Goal: Information Seeking & Learning: Find specific fact

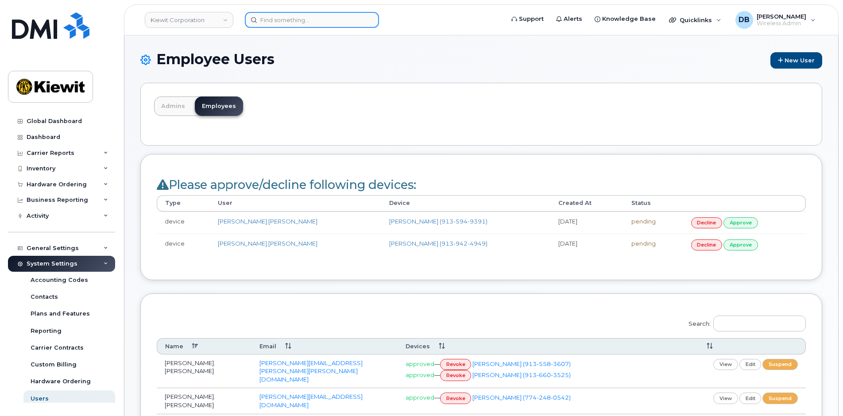
click at [306, 16] on input at bounding box center [312, 20] width 134 height 16
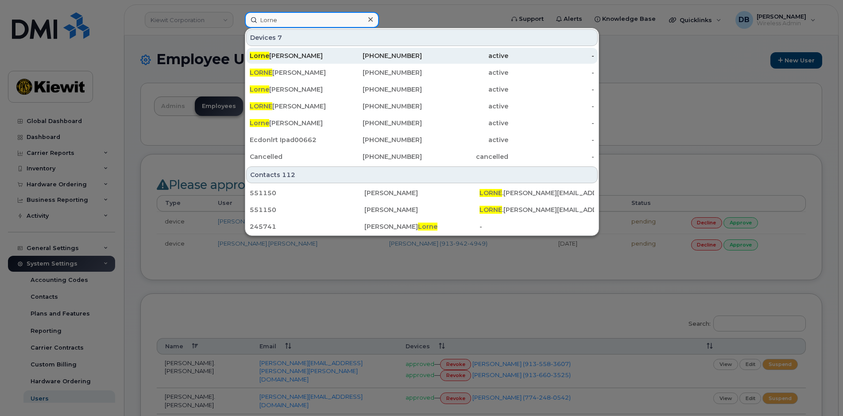
type input "Lorne"
click at [282, 52] on div "Lorne Caley" at bounding box center [293, 55] width 86 height 9
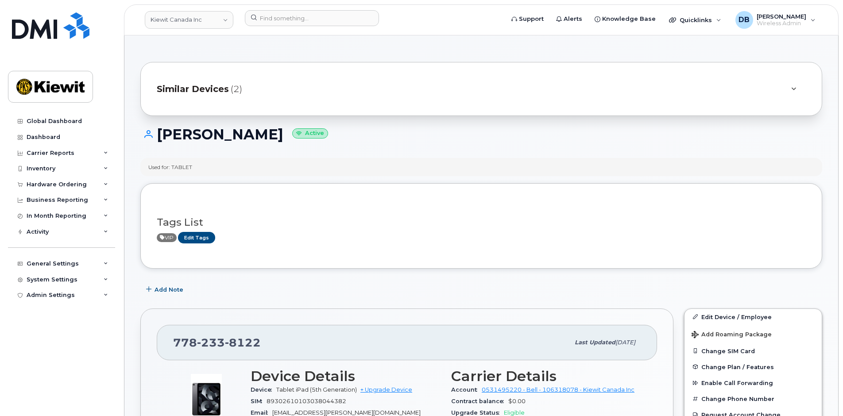
click at [207, 89] on span "Similar Devices" at bounding box center [193, 89] width 72 height 13
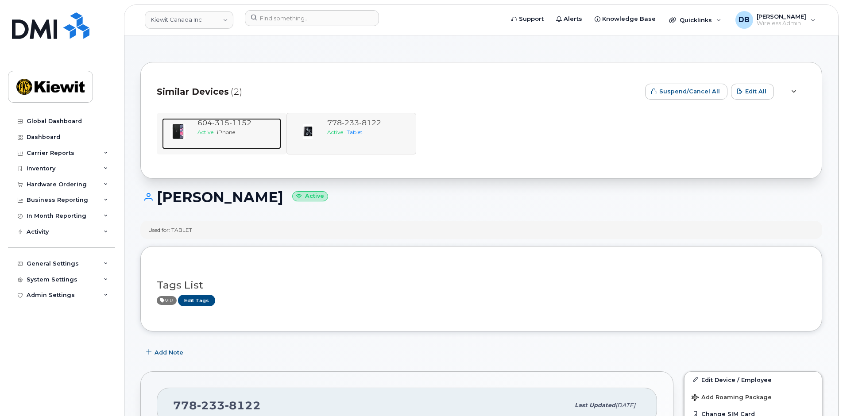
click at [214, 138] on div "604 315 1152 Active iPhone" at bounding box center [237, 133] width 87 height 31
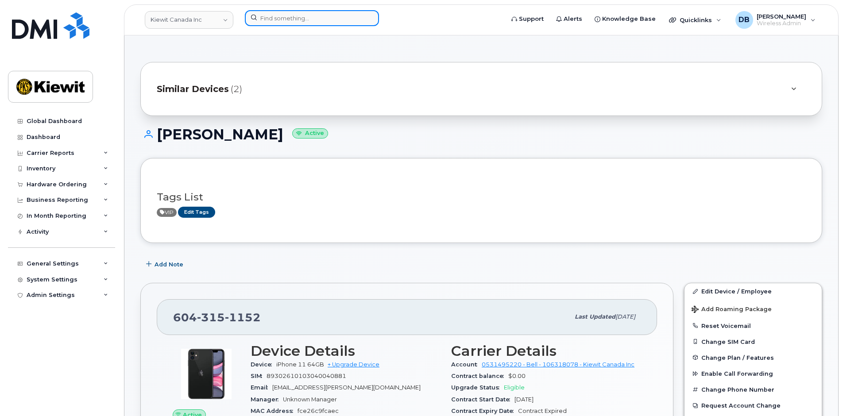
click at [270, 16] on input at bounding box center [312, 18] width 134 height 16
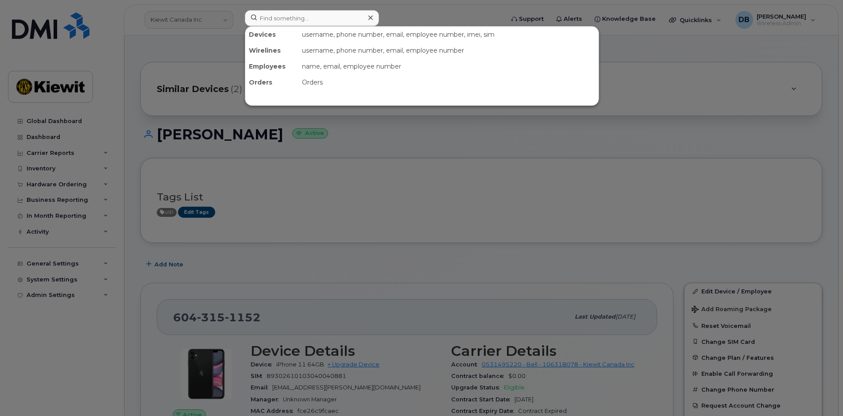
click at [226, 23] on div at bounding box center [421, 208] width 843 height 416
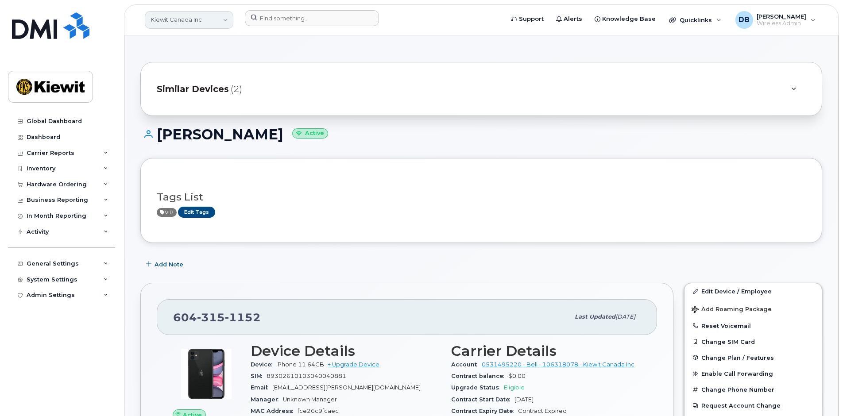
click at [228, 19] on link "Kiewit Canada Inc" at bounding box center [189, 20] width 89 height 18
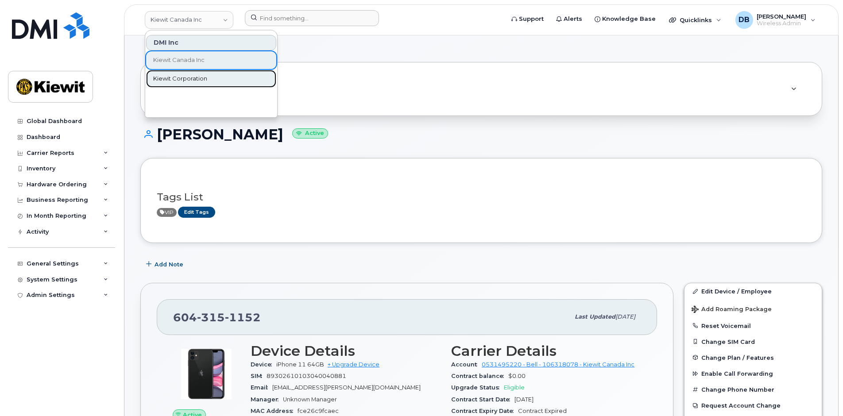
click at [189, 82] on span "Kiewit Corporation" at bounding box center [180, 78] width 54 height 9
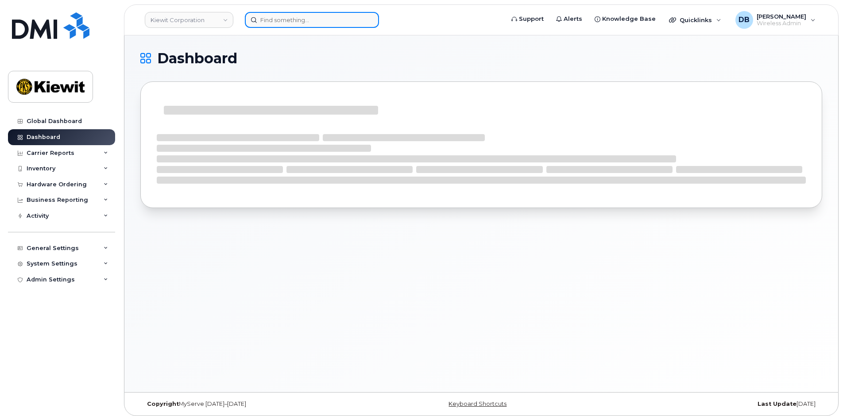
click at [270, 23] on input at bounding box center [312, 20] width 134 height 16
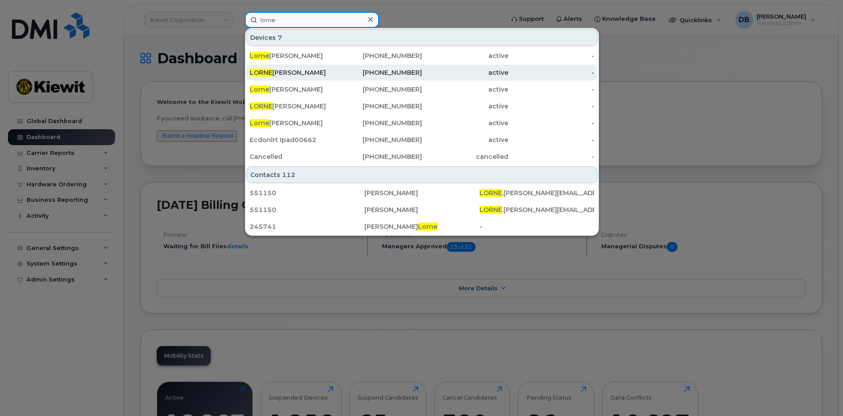
type input "lorne"
click at [272, 72] on div "LORNE CALEY" at bounding box center [293, 72] width 86 height 9
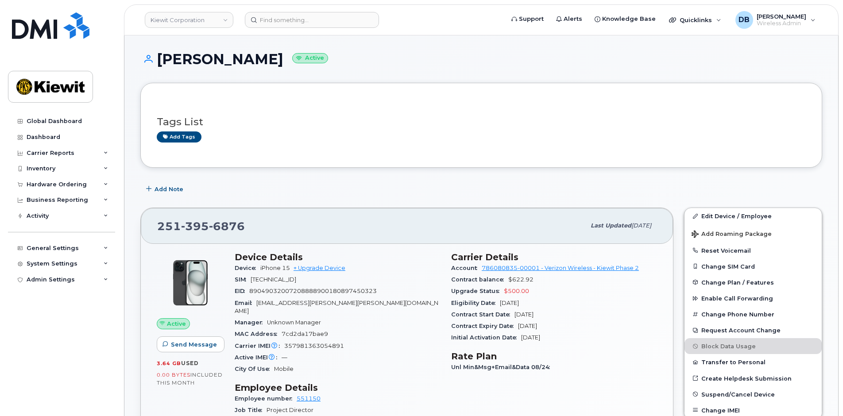
scroll to position [177, 0]
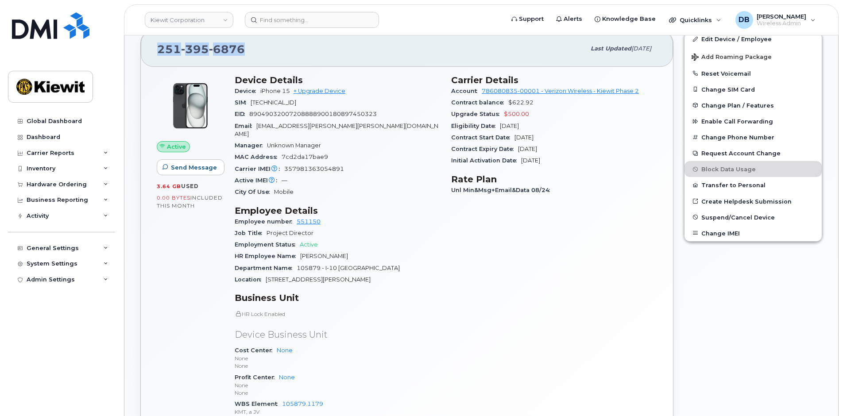
drag, startPoint x: 249, startPoint y: 50, endPoint x: 158, endPoint y: 51, distance: 90.3
click at [158, 51] on div "[PHONE_NUMBER]" at bounding box center [371, 48] width 428 height 19
copy span "251 395 6876"
click at [56, 261] on div "System Settings" at bounding box center [52, 263] width 51 height 7
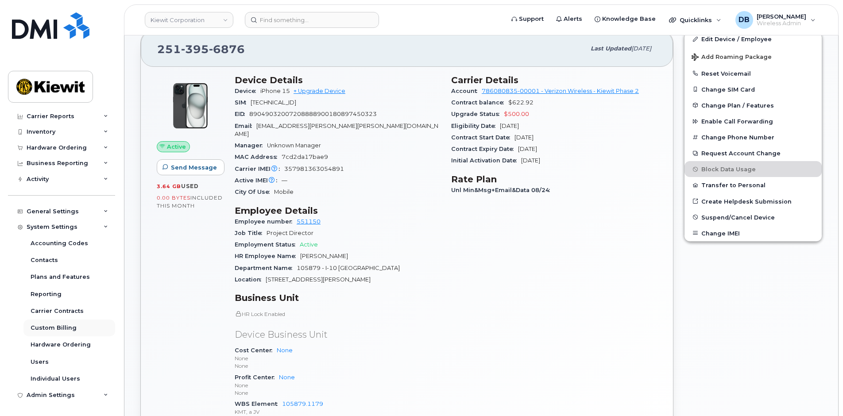
scroll to position [266, 0]
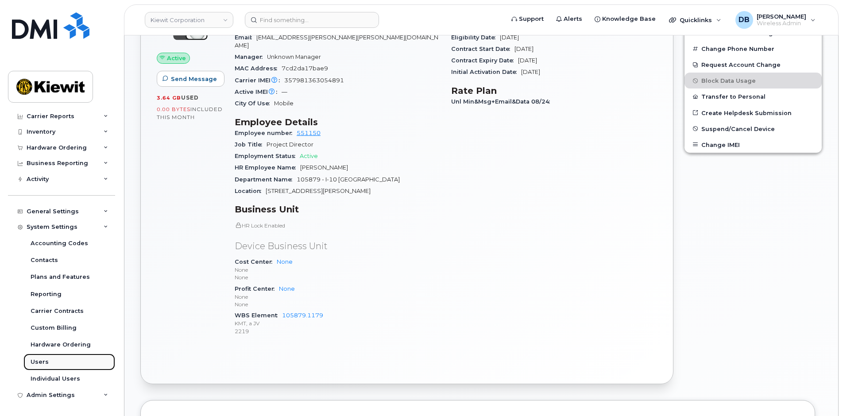
click at [34, 361] on div "Users" at bounding box center [40, 362] width 18 height 8
click at [35, 361] on div "Users" at bounding box center [40, 362] width 18 height 8
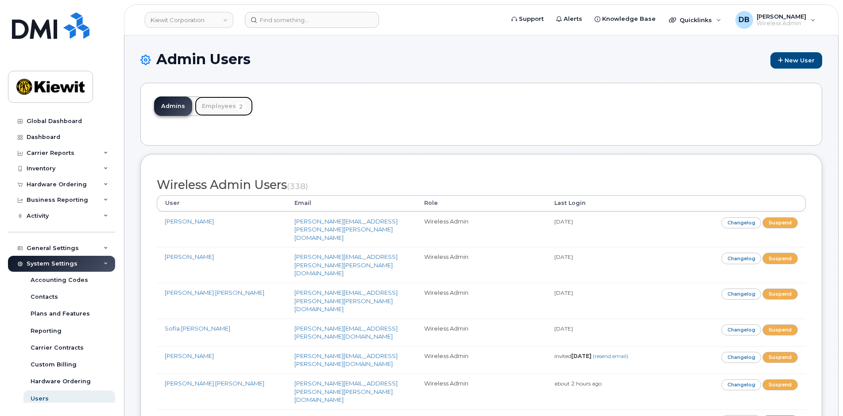
click at [205, 106] on link "Employees 2" at bounding box center [224, 106] width 58 height 19
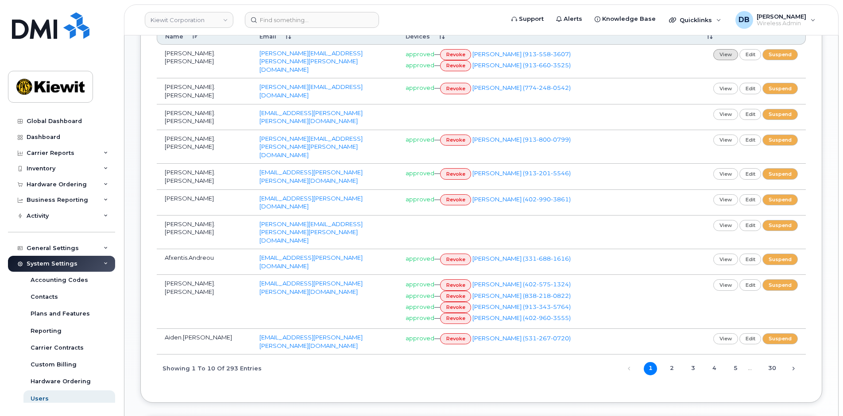
scroll to position [133, 0]
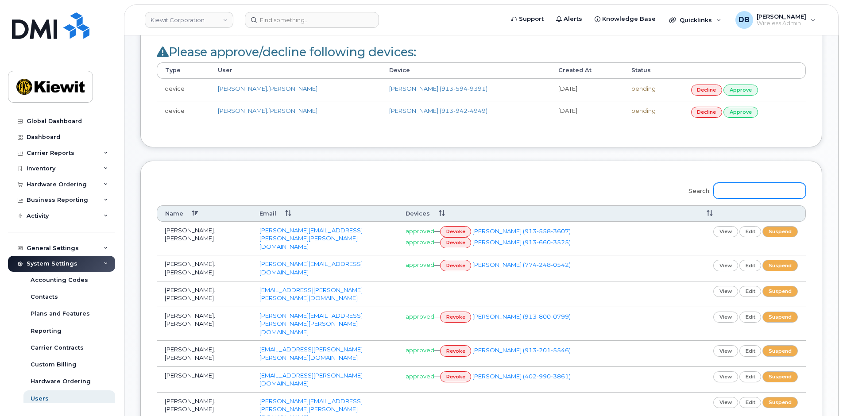
click at [747, 188] on input "Search:" at bounding box center [759, 191] width 93 height 16
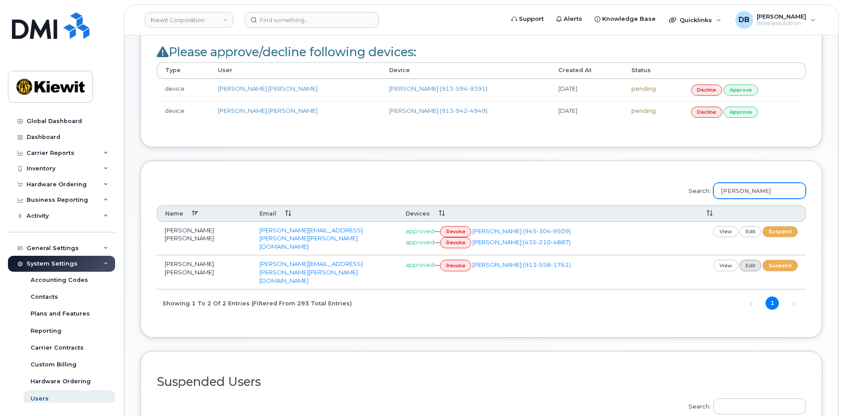
type input "mason"
click at [749, 264] on link "edit" at bounding box center [750, 265] width 22 height 11
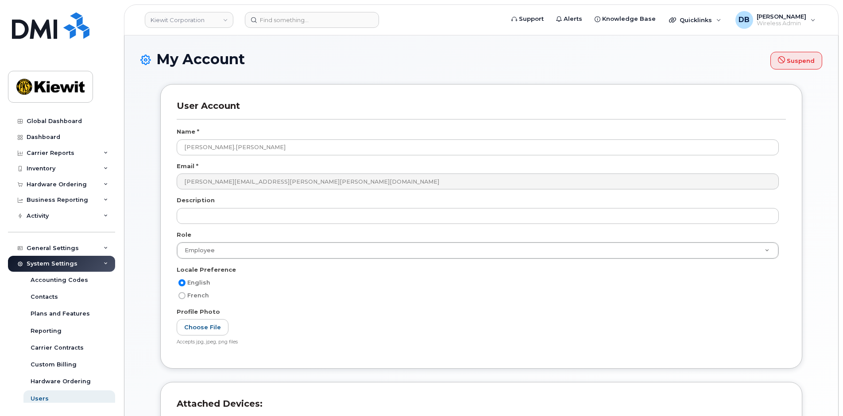
select select
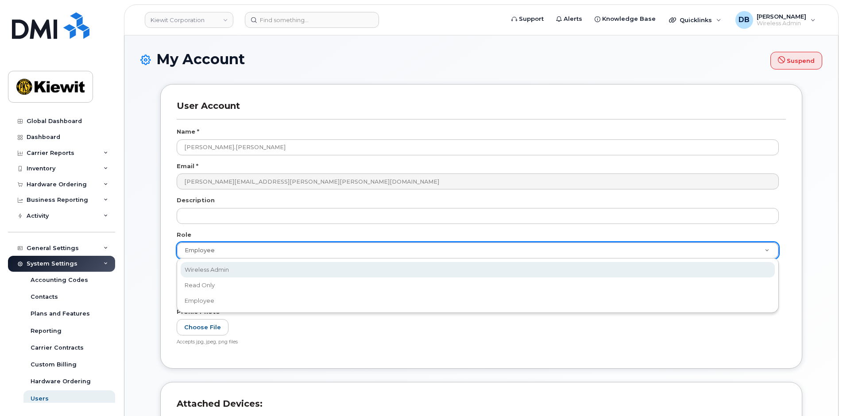
select select "wireless_admin"
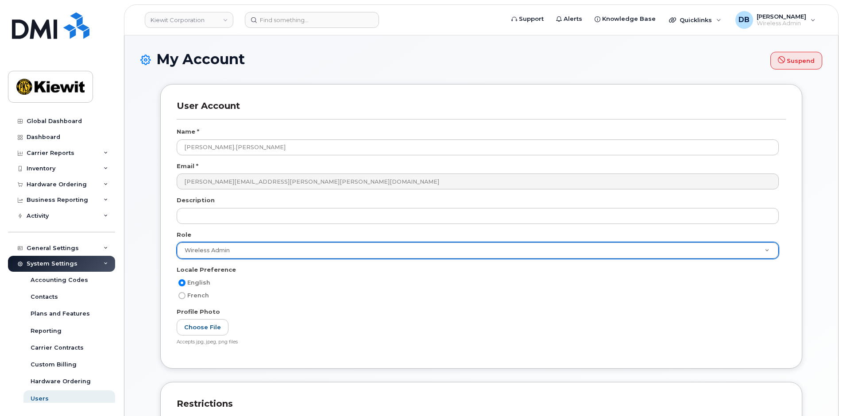
scroll to position [221, 0]
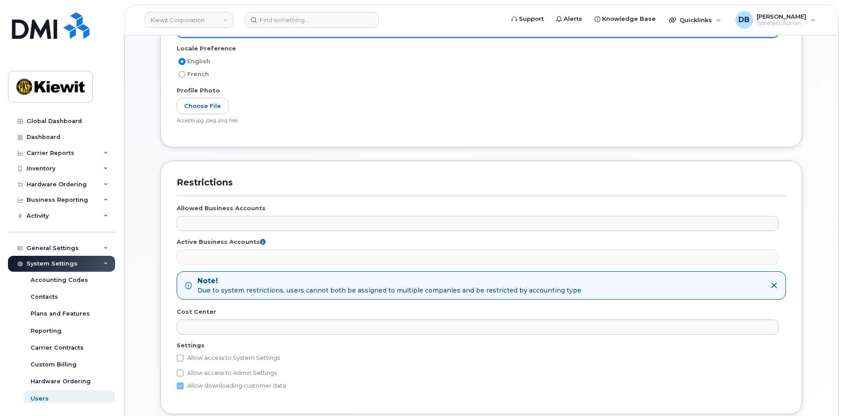
click at [187, 363] on label "Allow access to System Settings" at bounding box center [228, 358] width 103 height 11
click at [184, 362] on input "Allow access to System Settings" at bounding box center [180, 358] width 7 height 7
checkbox input "true"
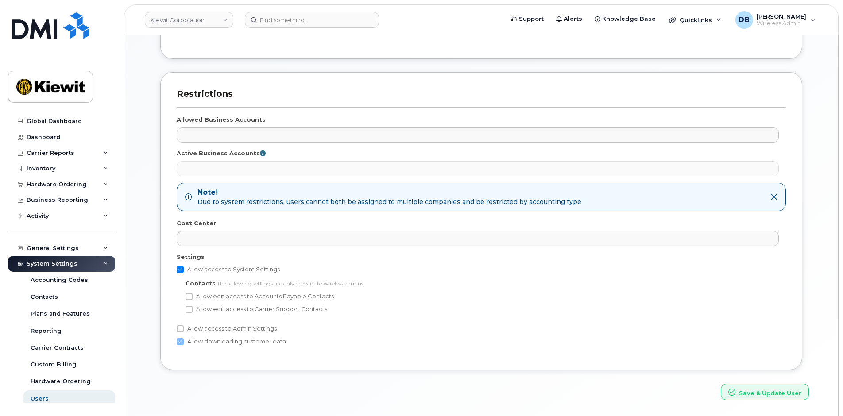
scroll to position [338, 0]
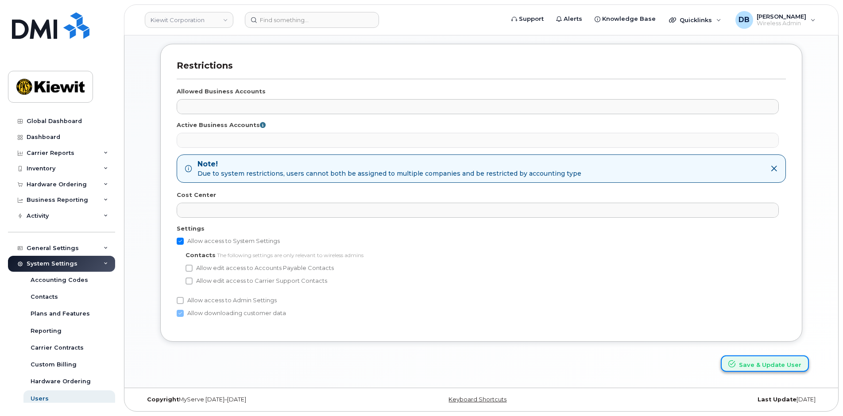
drag, startPoint x: 754, startPoint y: 361, endPoint x: 768, endPoint y: 361, distance: 14.2
click at [754, 361] on button "Save & Update User" at bounding box center [765, 363] width 88 height 16
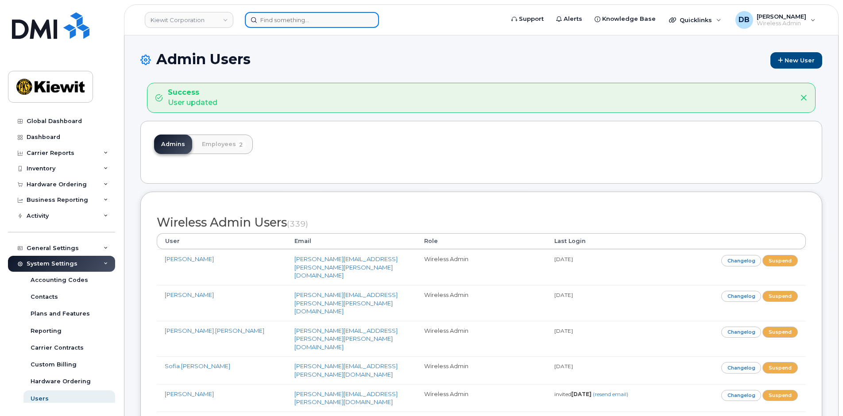
click at [302, 22] on input at bounding box center [312, 20] width 134 height 16
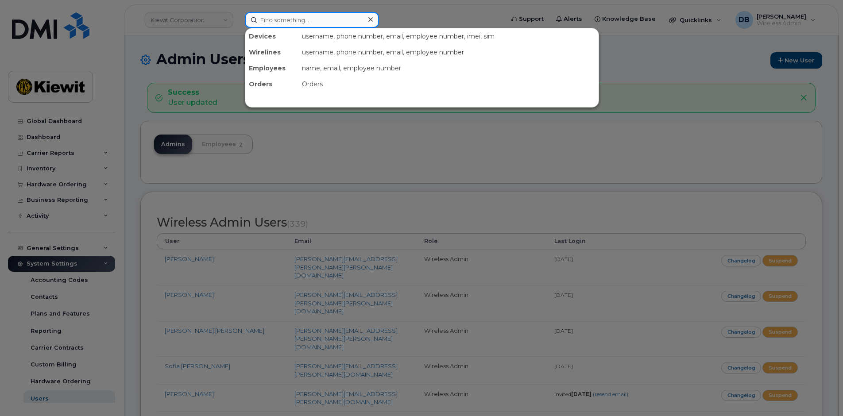
paste input "5596301515"
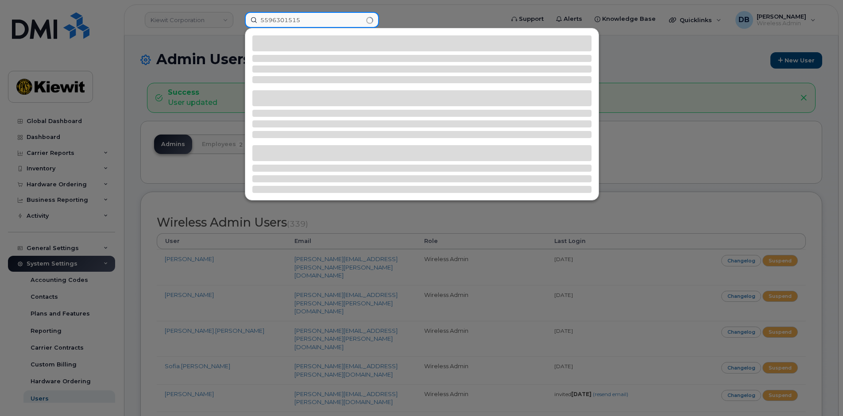
type input "5596301515"
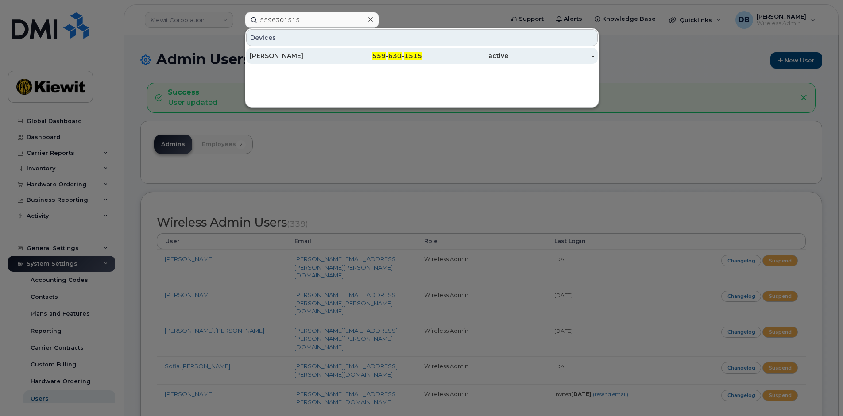
click at [275, 59] on div "Jeffrey Rice" at bounding box center [293, 55] width 86 height 9
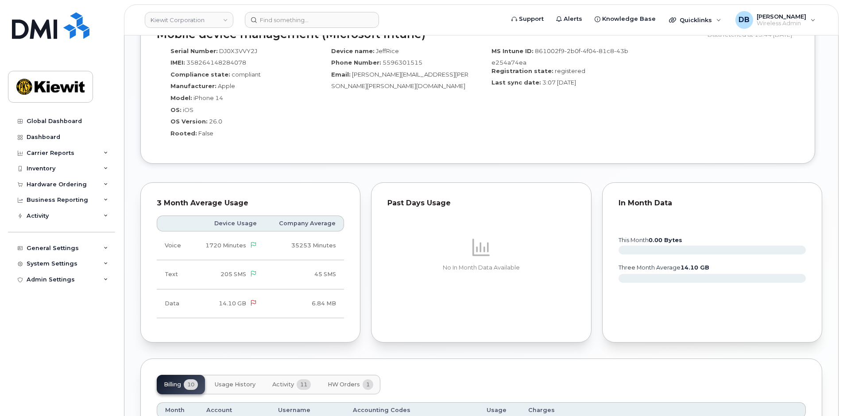
scroll to position [885, 0]
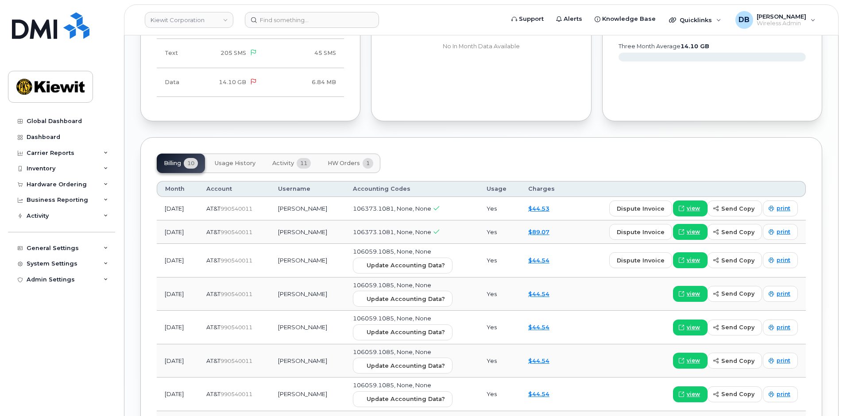
click at [282, 160] on span "Activity" at bounding box center [283, 163] width 22 height 7
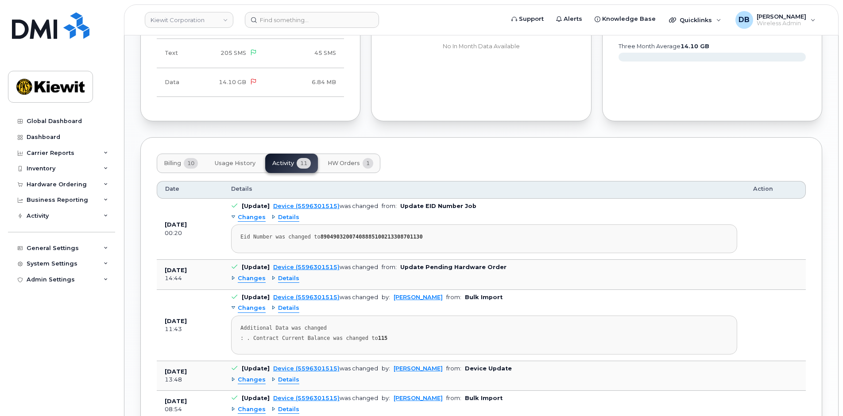
click at [234, 274] on div "Changes" at bounding box center [248, 278] width 35 height 8
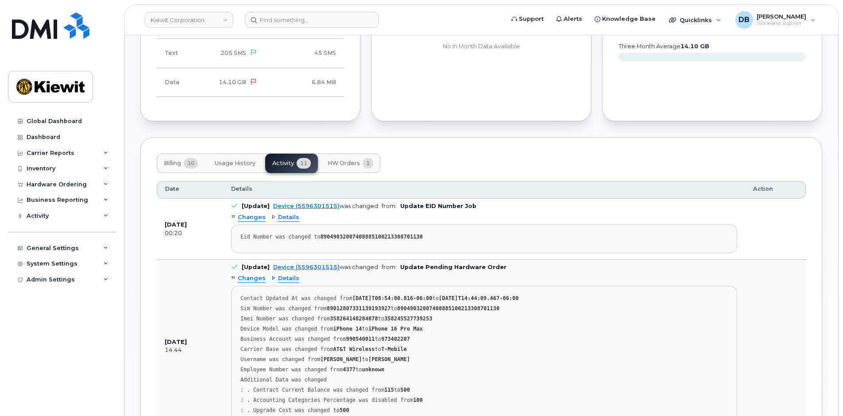
click at [337, 160] on span "HW Orders" at bounding box center [344, 163] width 32 height 7
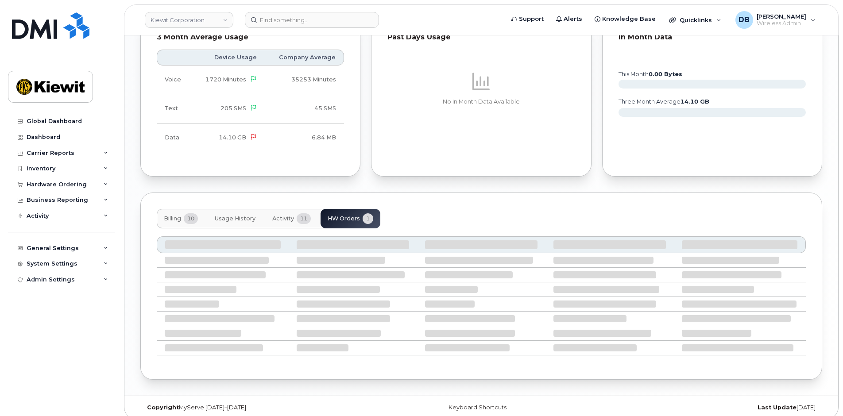
scroll to position [776, 0]
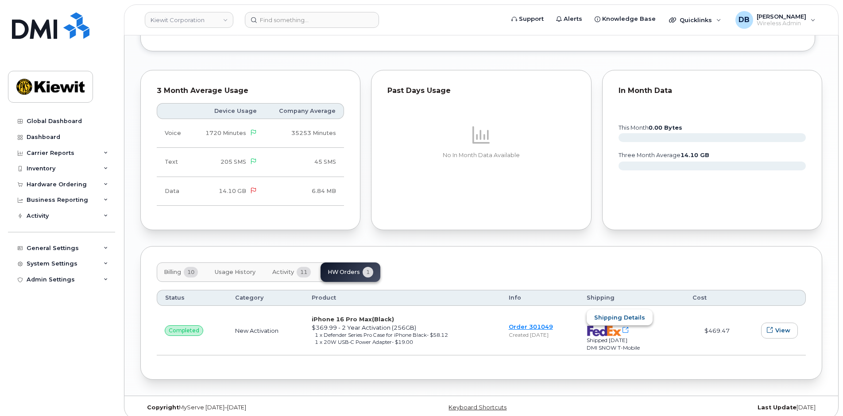
click at [626, 313] on span "Shipping details" at bounding box center [619, 317] width 51 height 8
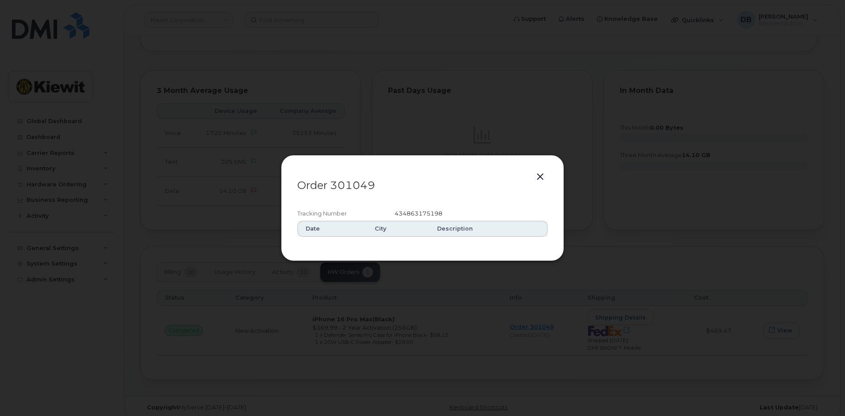
click at [539, 176] on button "button" at bounding box center [540, 177] width 13 height 12
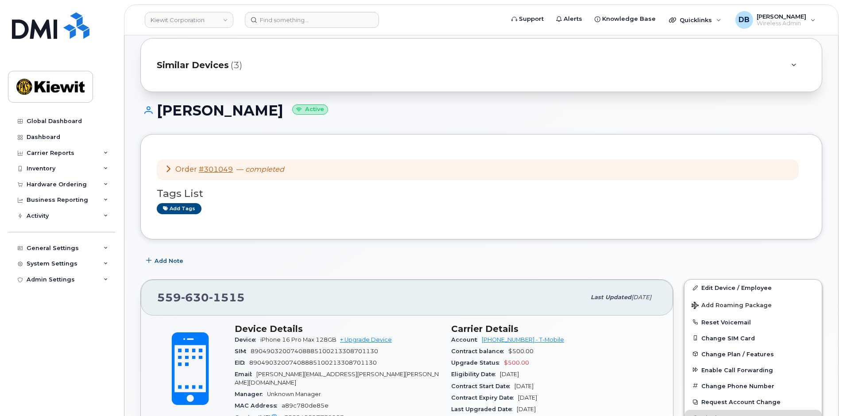
scroll to position [0, 0]
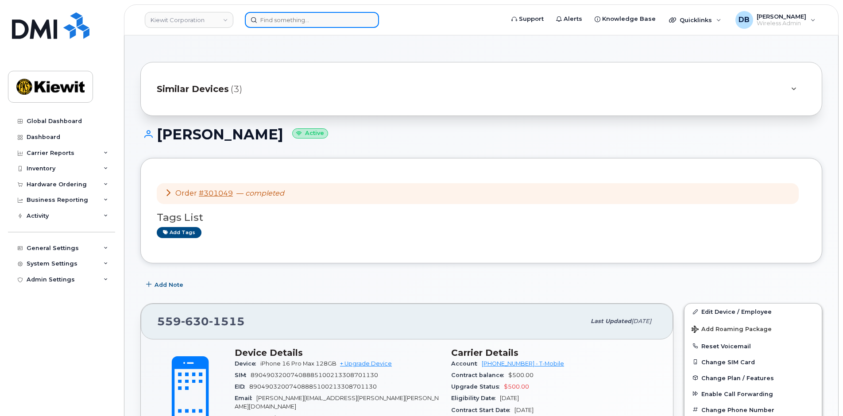
click at [282, 20] on input at bounding box center [312, 20] width 134 height 16
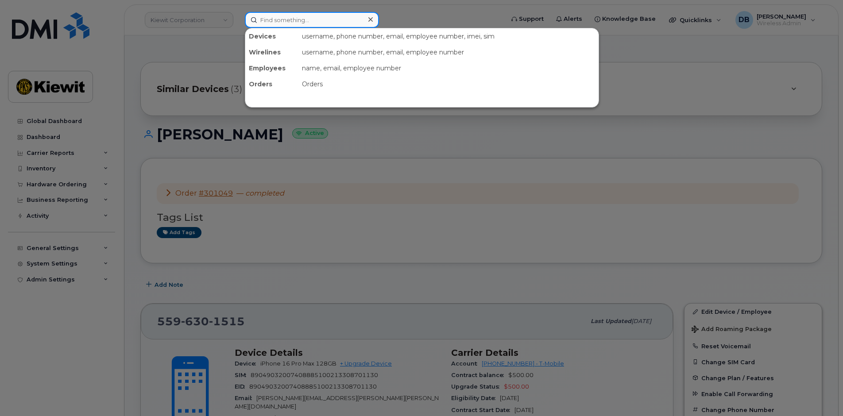
paste input "301049"
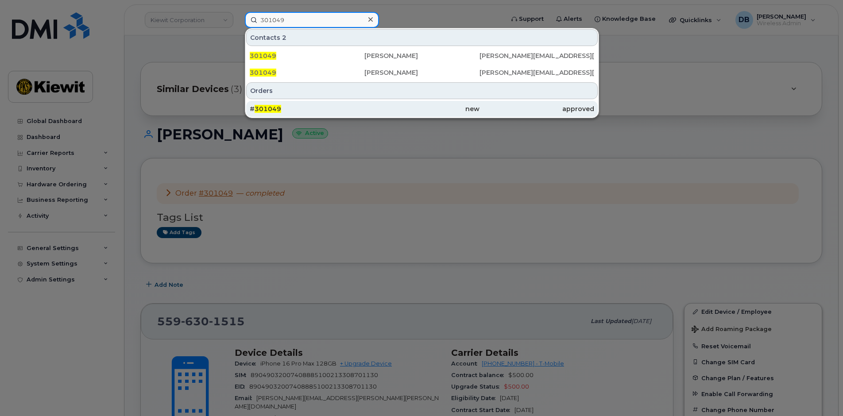
type input "301049"
click at [267, 105] on div "# 301049" at bounding box center [307, 108] width 115 height 9
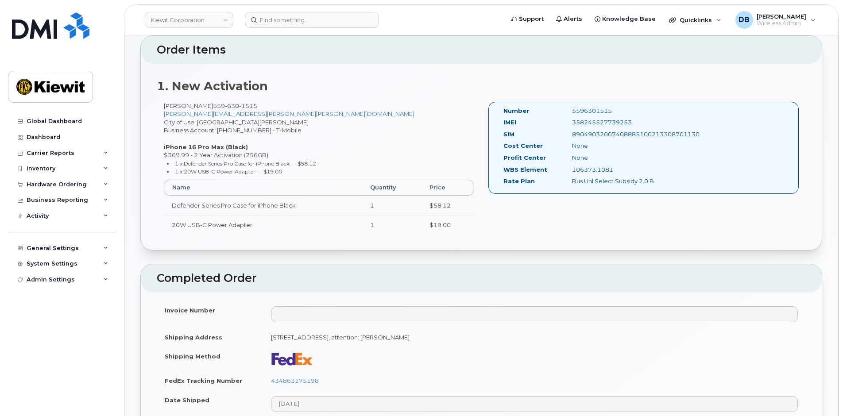
scroll to position [354, 0]
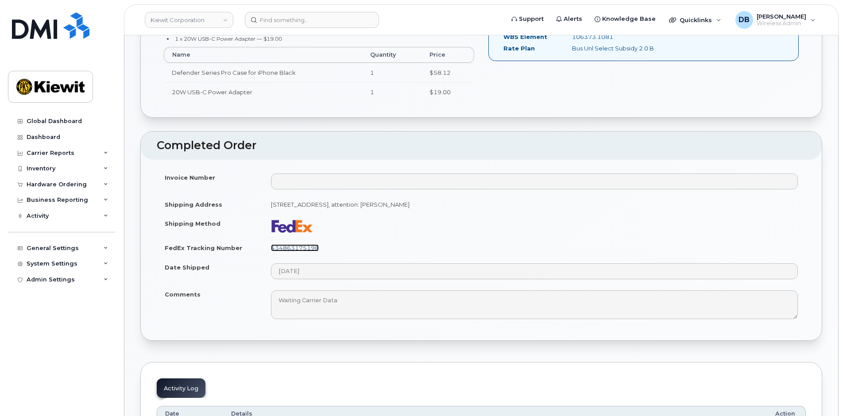
click at [302, 245] on link "434863175198" at bounding box center [295, 247] width 48 height 7
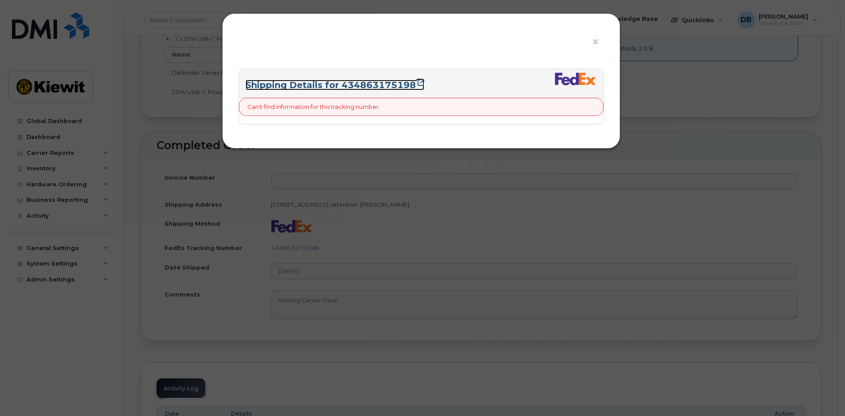
click at [348, 87] on link "Shipping Details for 434863175198" at bounding box center [335, 85] width 179 height 11
click at [594, 40] on span "×" at bounding box center [596, 42] width 8 height 16
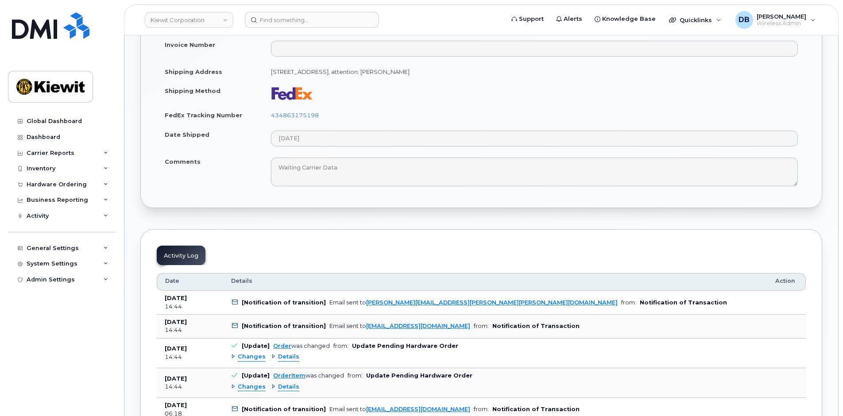
scroll to position [664, 0]
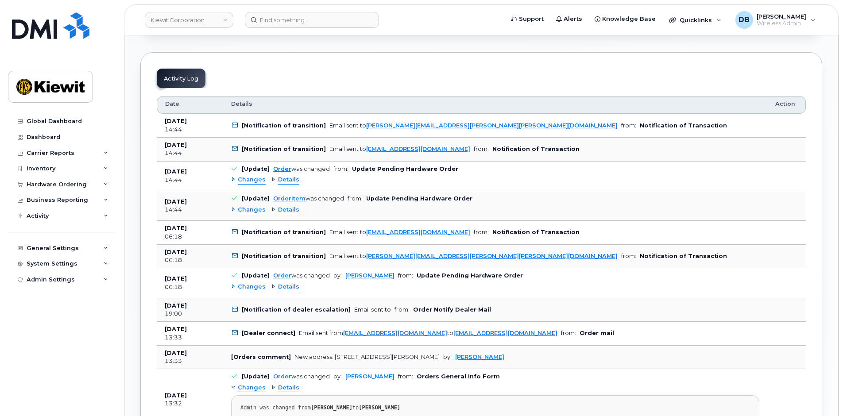
click at [243, 180] on span "Changes" at bounding box center [252, 180] width 28 height 8
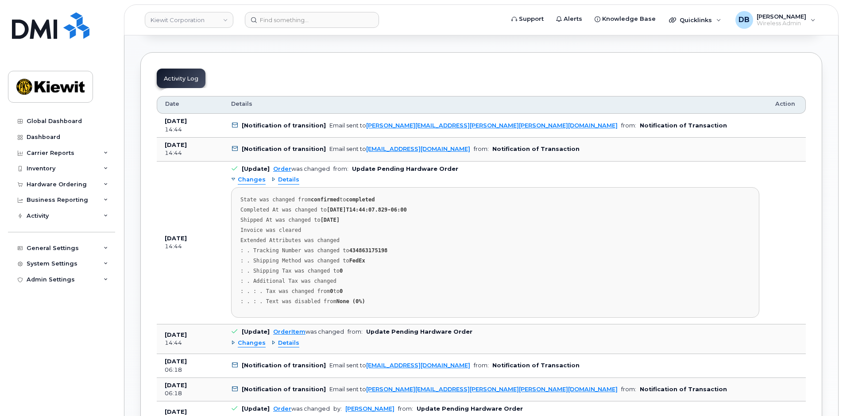
scroll to position [753, 0]
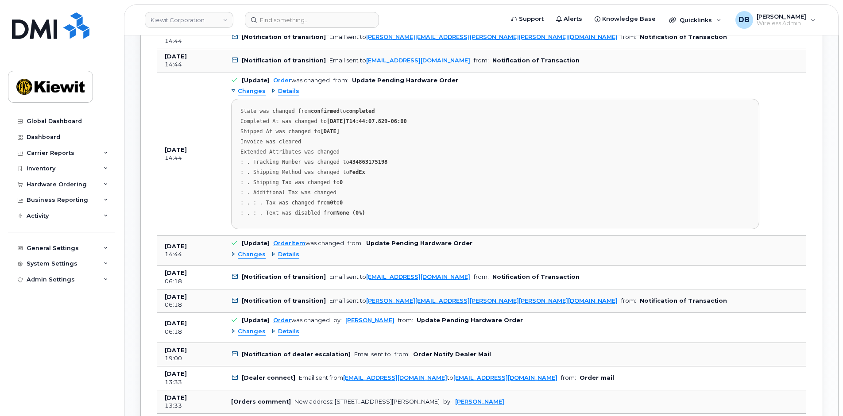
click at [245, 255] on span "Changes" at bounding box center [252, 255] width 28 height 8
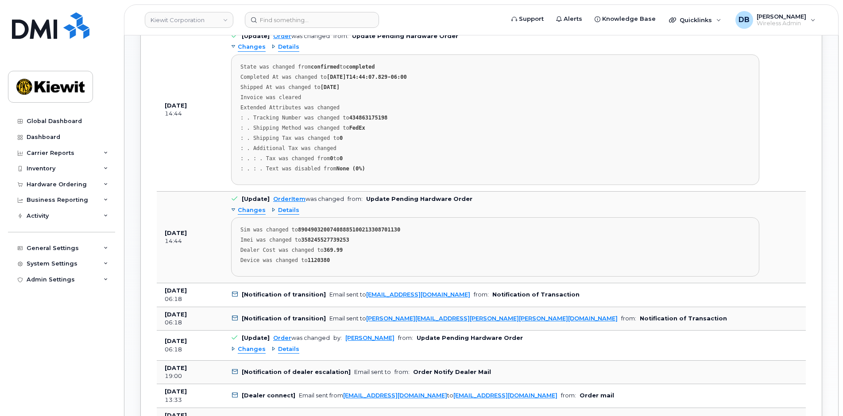
scroll to position [885, 0]
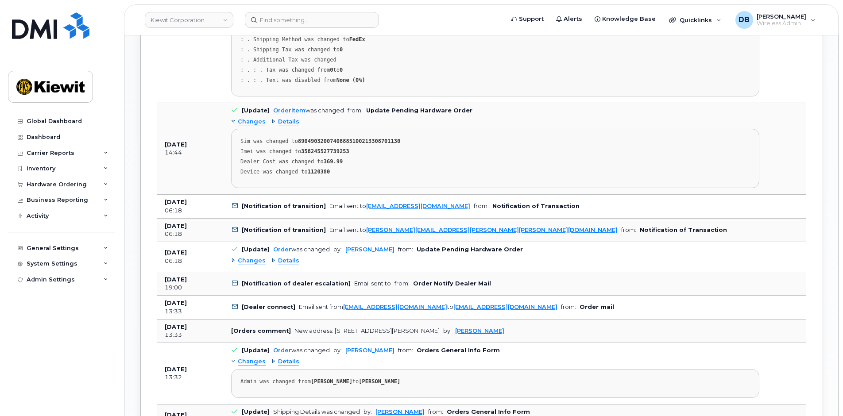
click at [232, 263] on div "Changes" at bounding box center [248, 261] width 35 height 8
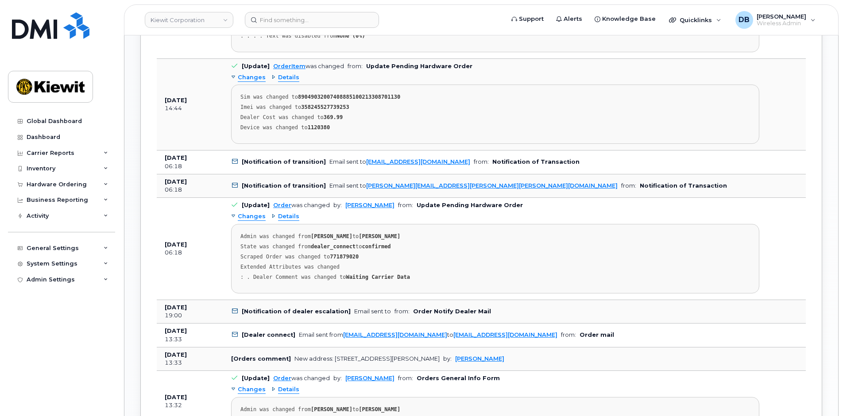
scroll to position [1062, 0]
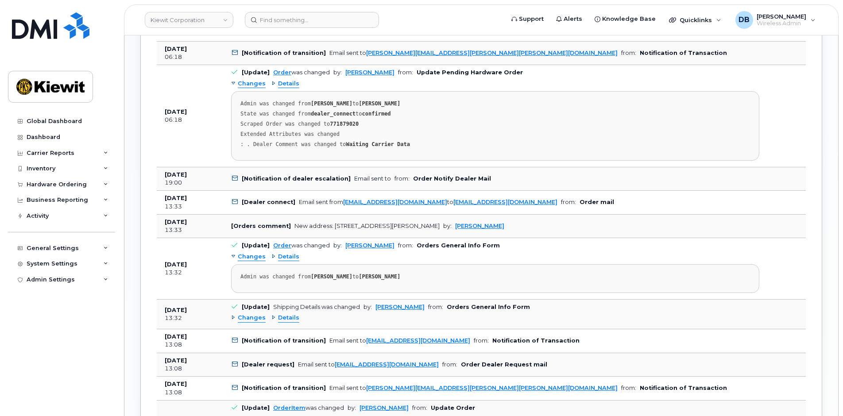
click at [238, 257] on span "Changes" at bounding box center [252, 257] width 28 height 8
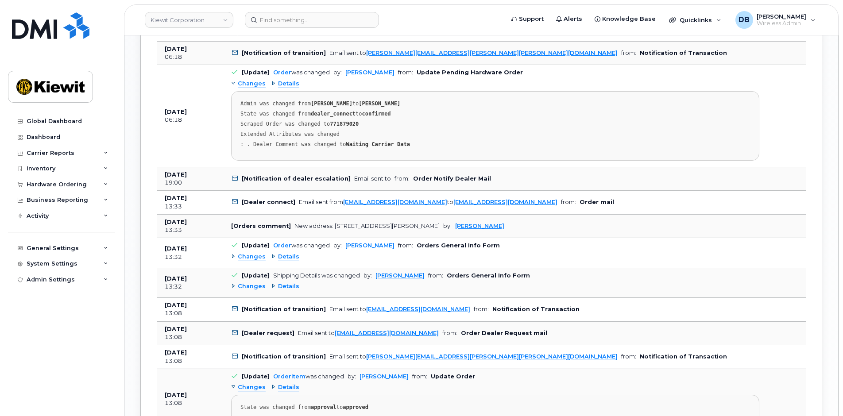
click at [248, 256] on span "Changes" at bounding box center [252, 257] width 28 height 8
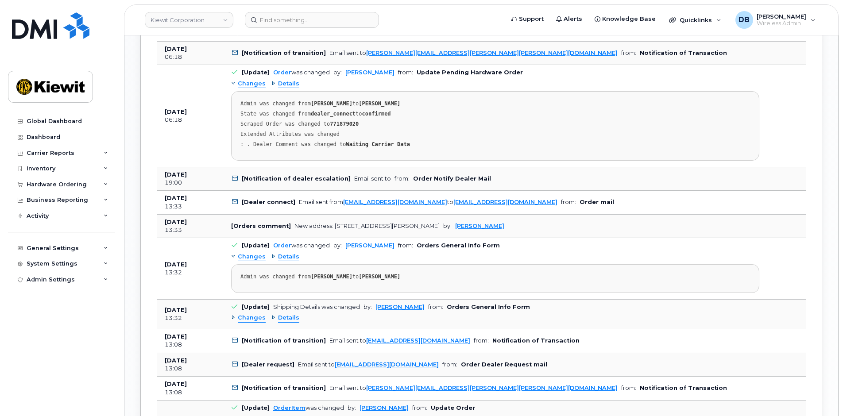
click at [249, 317] on span "Changes" at bounding box center [252, 318] width 28 height 8
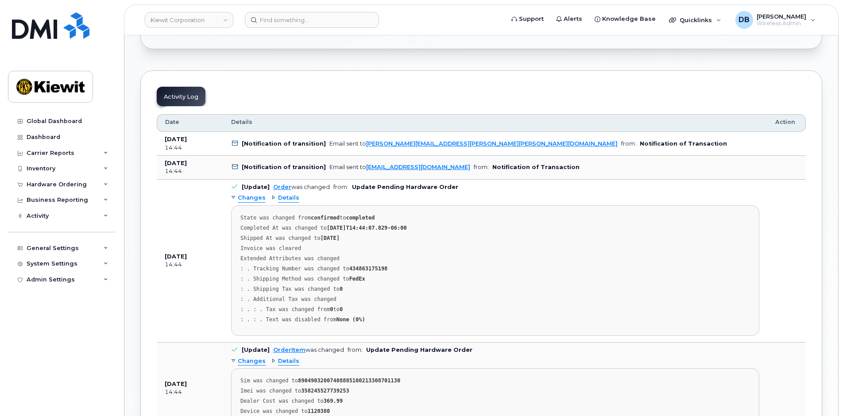
scroll to position [425, 0]
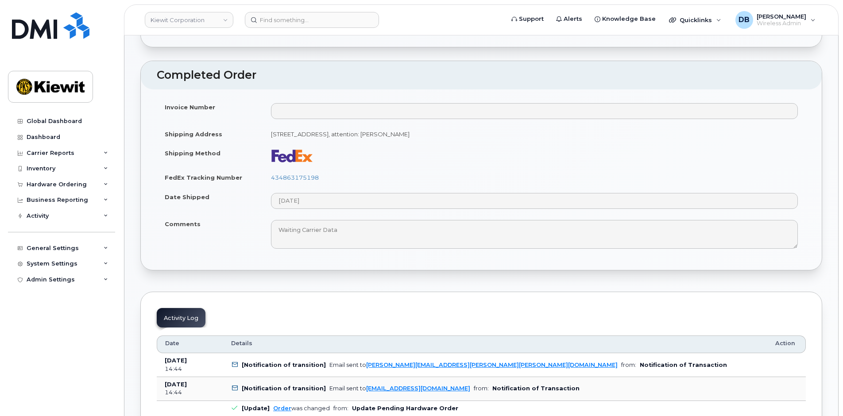
click at [544, 145] on td at bounding box center [534, 155] width 543 height 24
click at [473, 159] on td at bounding box center [534, 155] width 543 height 24
click at [534, 139] on td "118 Caddo Drive Abilene, TX 79602, Abilene, TX, 79602, USA, attention: JEFF RICE" at bounding box center [534, 133] width 543 height 19
click at [376, 160] on td at bounding box center [534, 155] width 543 height 24
click at [562, 138] on td "118 Caddo Drive Abilene, TX 79602, Abilene, TX, 79602, USA, attention: JEFF RICE" at bounding box center [534, 133] width 543 height 19
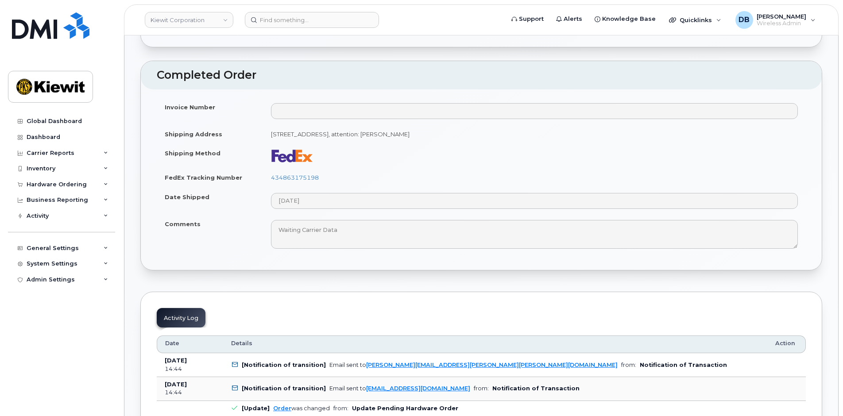
click at [398, 163] on td at bounding box center [534, 155] width 543 height 24
click at [450, 162] on td at bounding box center [534, 155] width 543 height 24
click at [538, 152] on td at bounding box center [534, 155] width 543 height 24
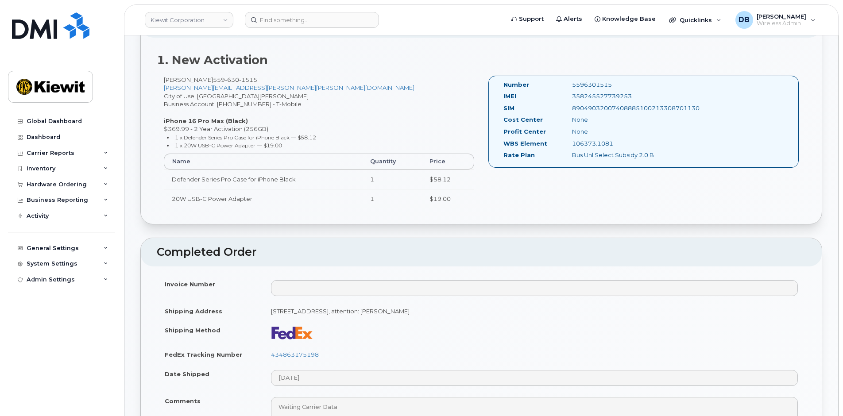
scroll to position [70, 0]
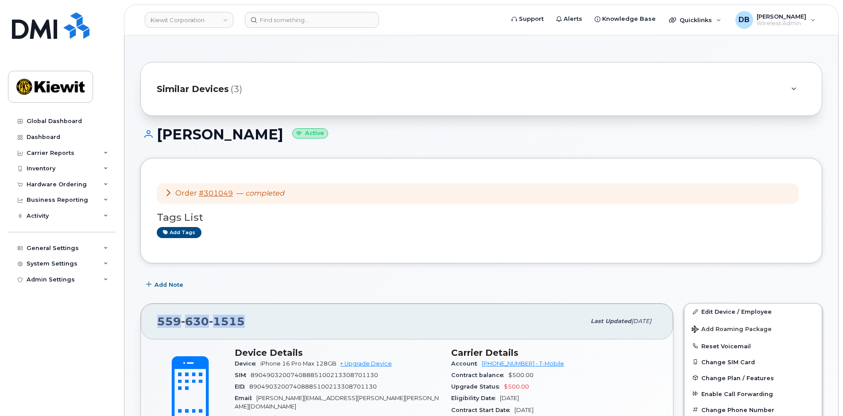
drag, startPoint x: 243, startPoint y: 322, endPoint x: 135, endPoint y: 318, distance: 109.0
copy span "[PHONE_NUMBER]"
click at [308, 135] on h1 "[PERSON_NAME] Active" at bounding box center [481, 134] width 682 height 15
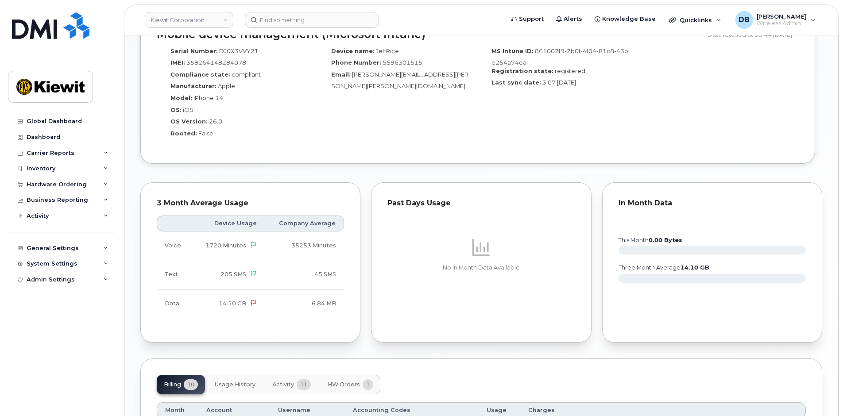
scroll to position [885, 0]
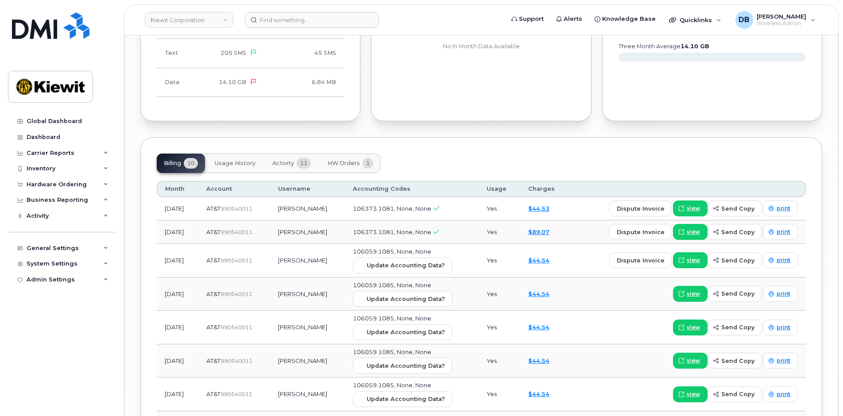
click at [280, 160] on span "Activity" at bounding box center [283, 163] width 22 height 7
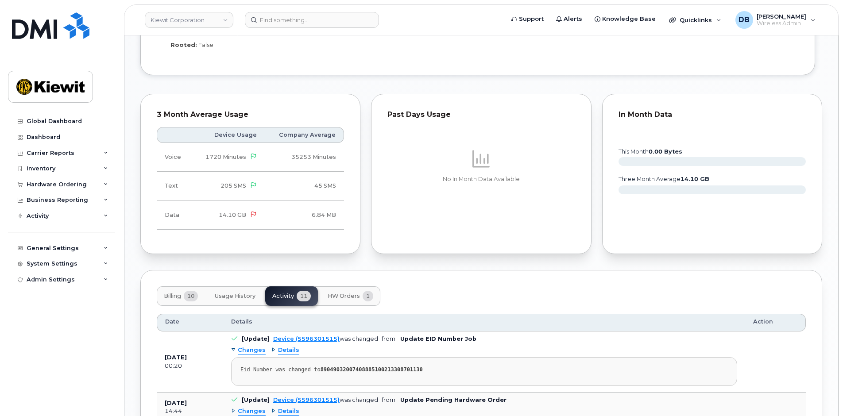
scroll to position [708, 0]
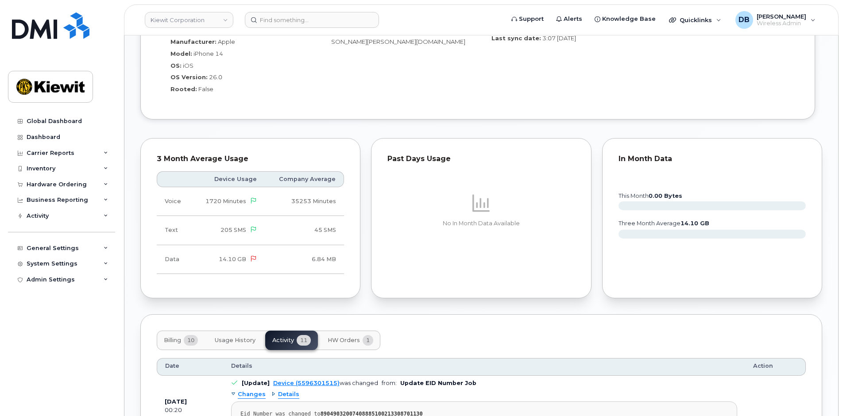
click at [340, 337] on span "HW Orders" at bounding box center [344, 340] width 32 height 7
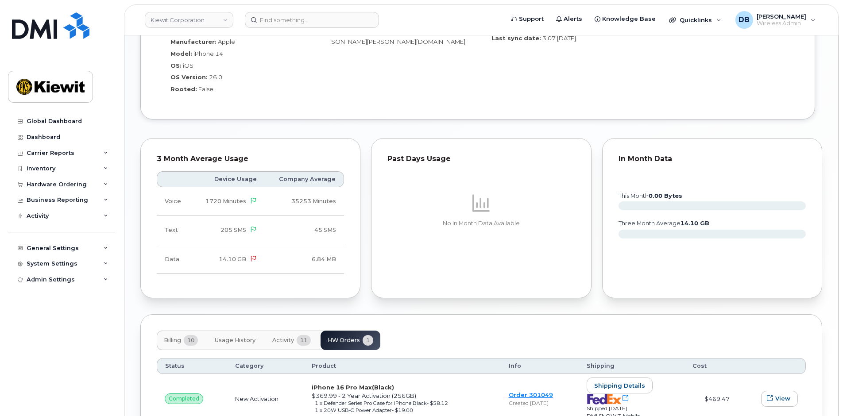
scroll to position [776, 0]
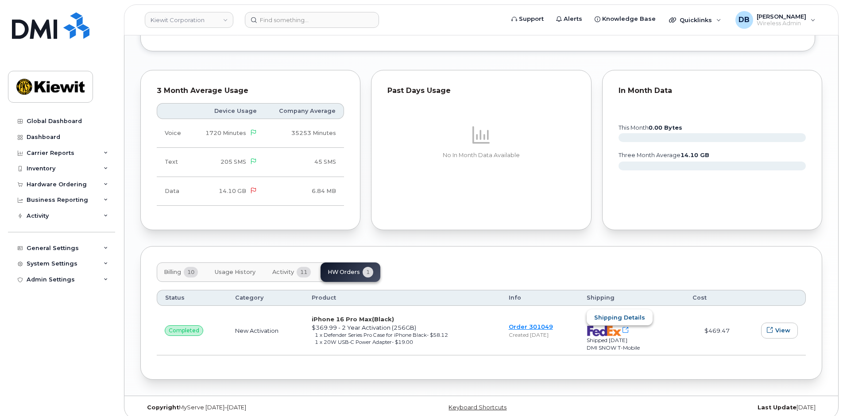
click at [632, 313] on span "Shipping details" at bounding box center [619, 317] width 51 height 8
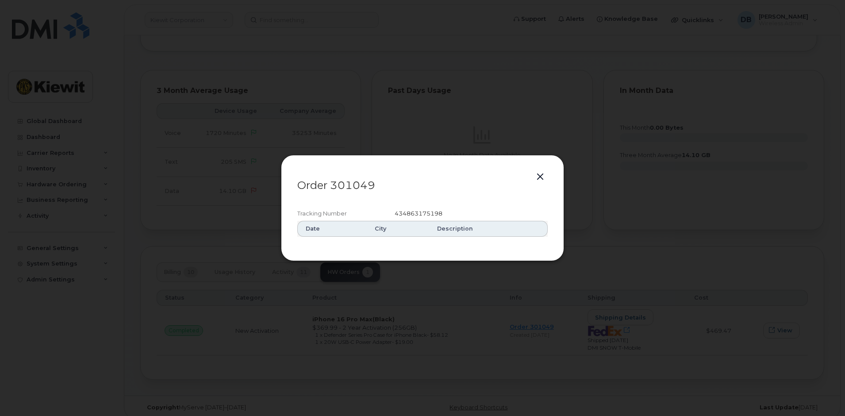
click at [409, 212] on span "434863175198" at bounding box center [419, 213] width 48 height 7
copy span "434863175198"
click at [540, 176] on button "button" at bounding box center [540, 177] width 13 height 12
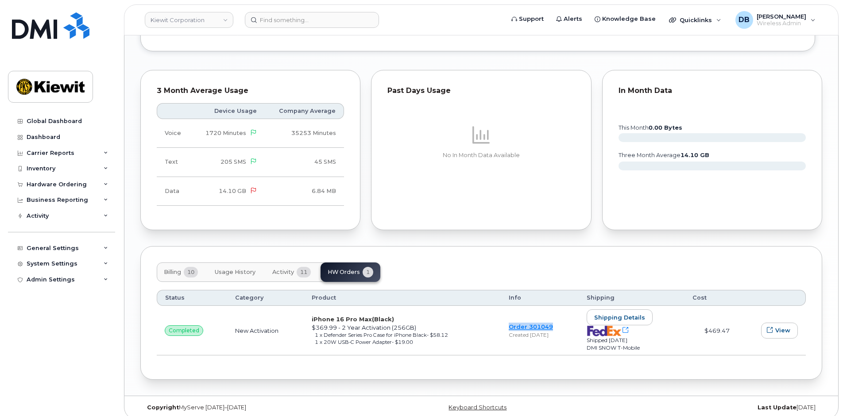
drag, startPoint x: 549, startPoint y: 318, endPoint x: 502, endPoint y: 317, distance: 46.9
click at [502, 317] on td "Order 301049 Created [DATE]" at bounding box center [540, 331] width 78 height 50
copy link "Order 301049"
click at [269, 19] on input at bounding box center [312, 20] width 134 height 16
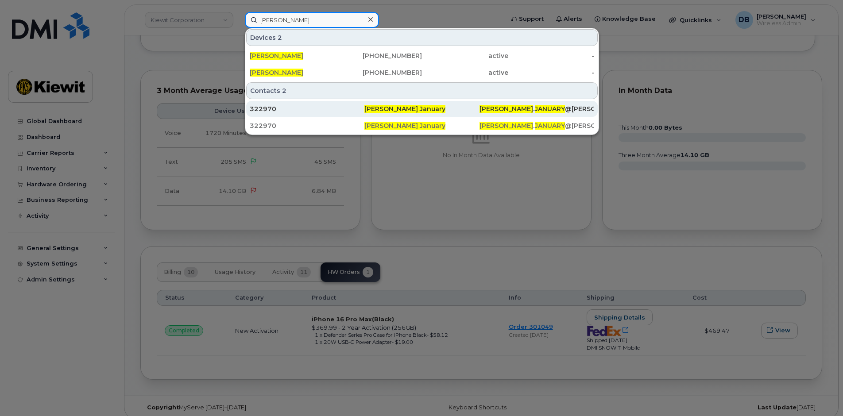
type input "[PERSON_NAME]"
click at [261, 107] on div "322970" at bounding box center [307, 108] width 115 height 9
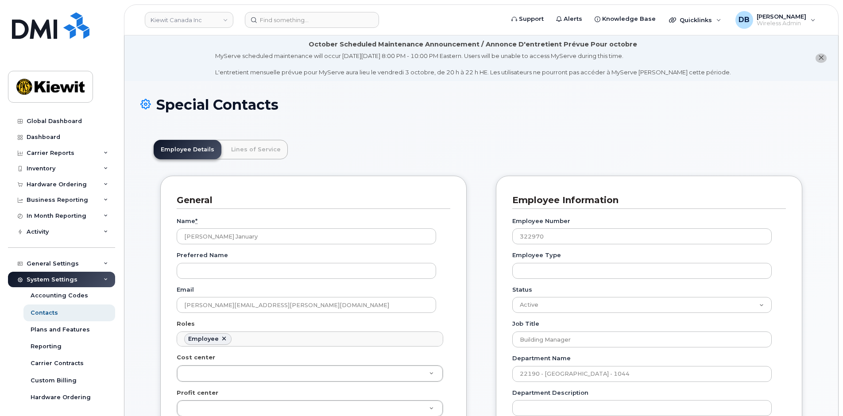
scroll to position [26, 0]
click at [264, 147] on link "Lines of Service" at bounding box center [256, 149] width 64 height 19
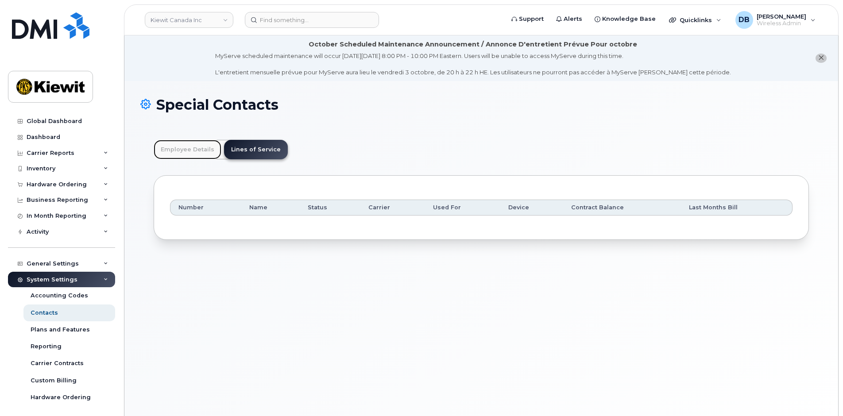
click at [197, 149] on link "Employee Details" at bounding box center [188, 149] width 68 height 19
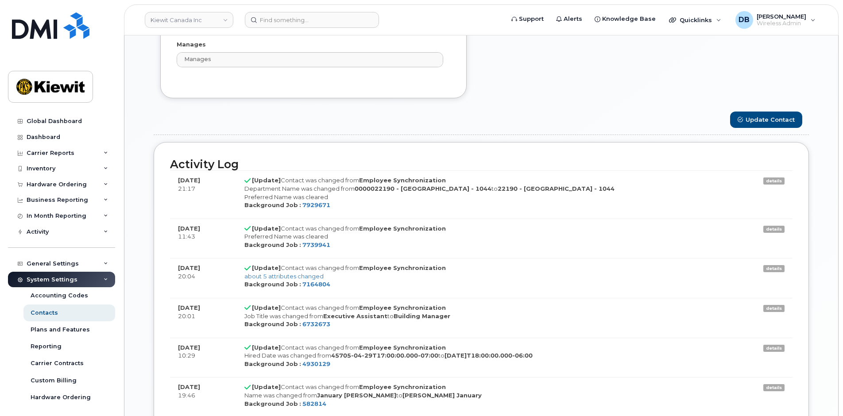
scroll to position [575, 0]
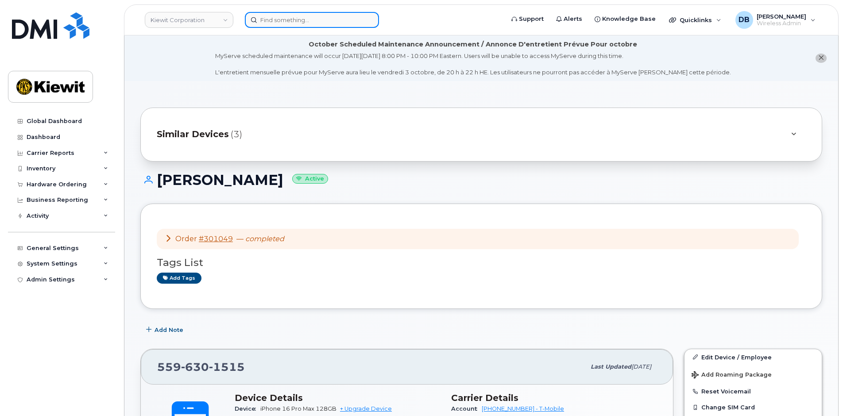
click at [284, 19] on input at bounding box center [312, 20] width 134 height 16
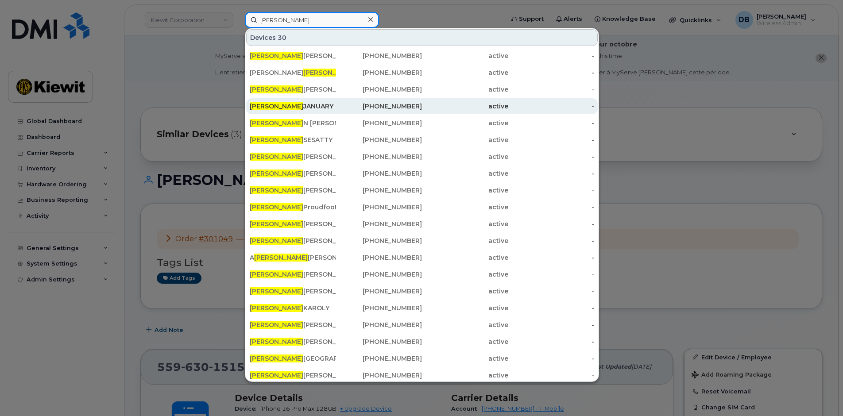
type input "[PERSON_NAME]"
click at [287, 104] on div "[PERSON_NAME]" at bounding box center [293, 106] width 86 height 9
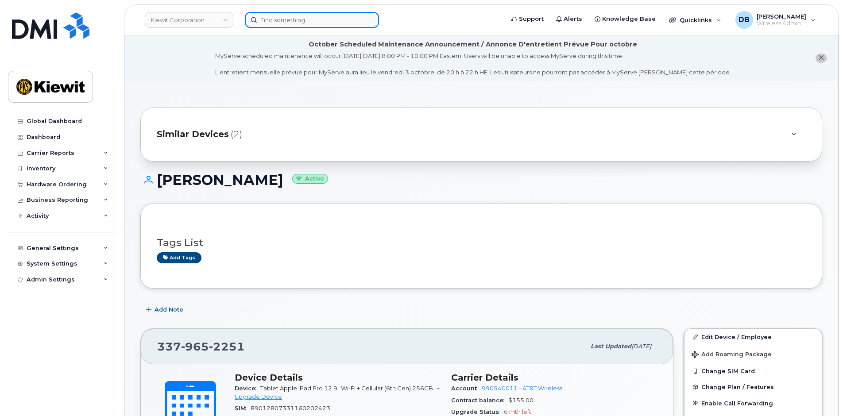
click at [273, 25] on input at bounding box center [312, 20] width 134 height 16
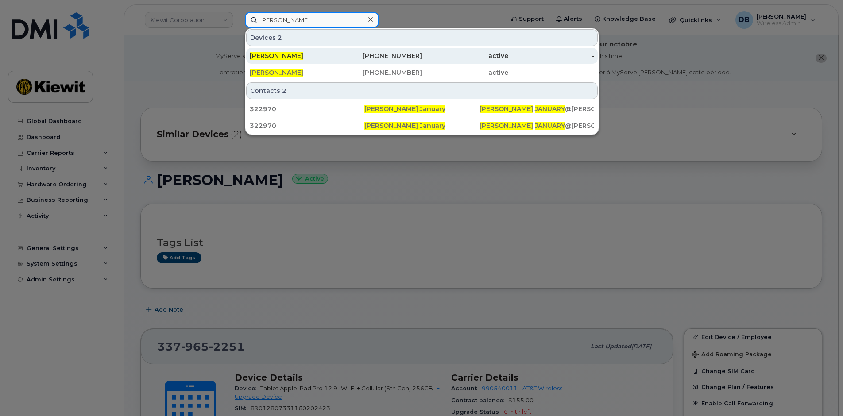
type input "[PERSON_NAME]"
click at [274, 51] on div "[PERSON_NAME]" at bounding box center [293, 56] width 86 height 16
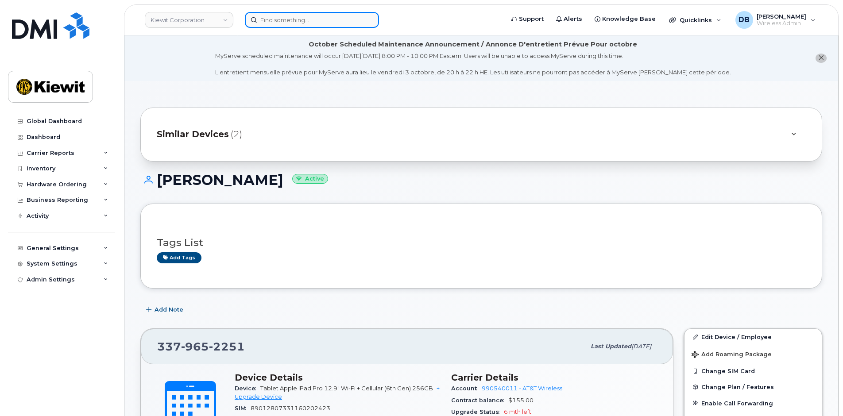
click at [293, 13] on input at bounding box center [312, 20] width 134 height 16
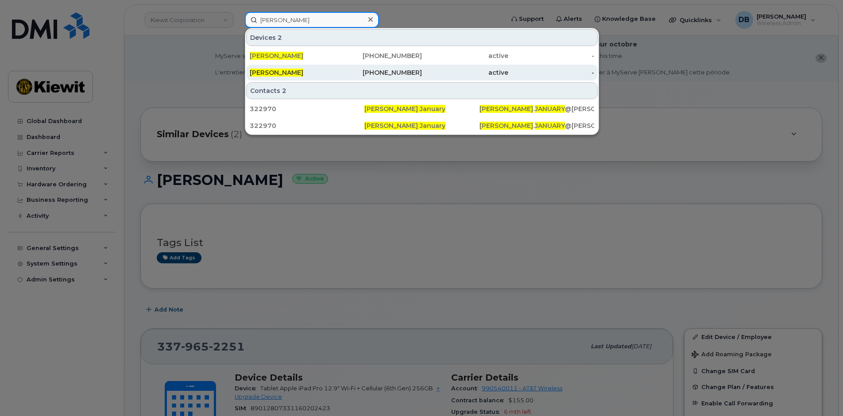
type input "laura january"
click at [277, 69] on div "[PERSON_NAME]" at bounding box center [293, 72] width 86 height 9
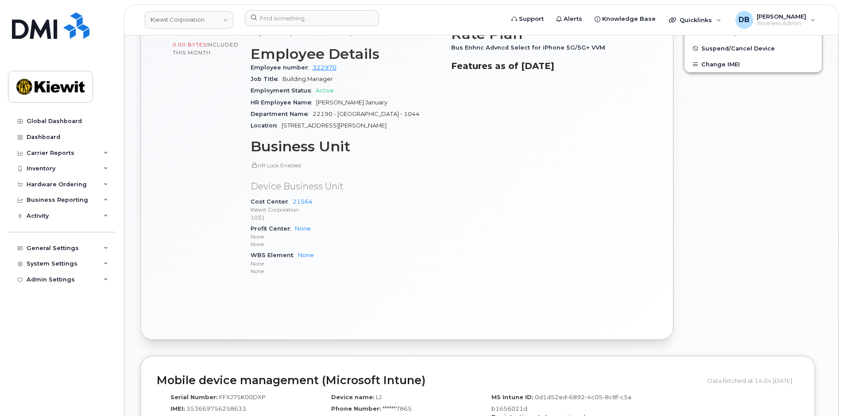
scroll to position [266, 0]
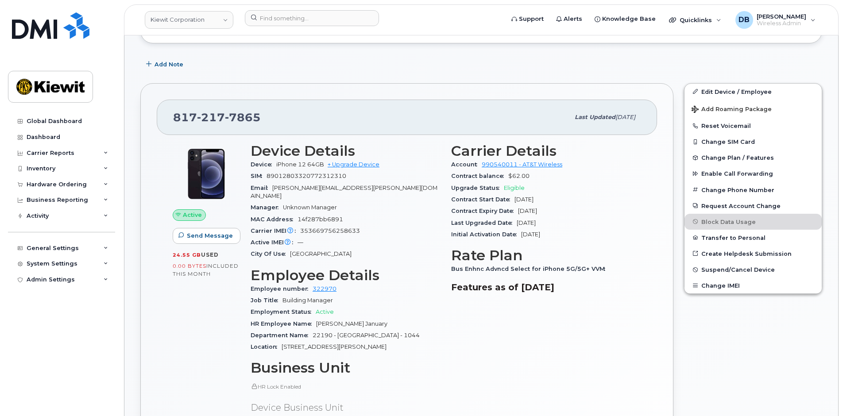
drag, startPoint x: 574, startPoint y: 211, endPoint x: 450, endPoint y: 216, distance: 123.6
click at [450, 216] on div "Carrier Details Account 990540011 - AT&T Wireless Contract balance $62.00 Upgra…" at bounding box center [546, 324] width 201 height 373
copy div "Contract Expiry Date [DATE]"
